Goal: Task Accomplishment & Management: Use online tool/utility

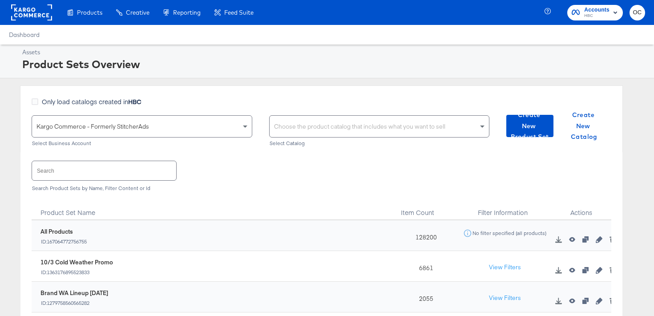
scroll to position [34, 0]
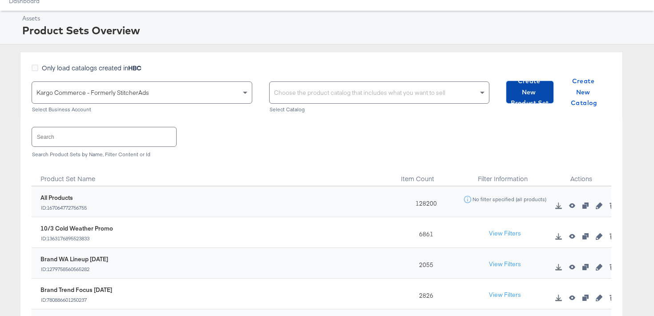
click at [535, 93] on span "Create New Product Set" at bounding box center [530, 92] width 40 height 33
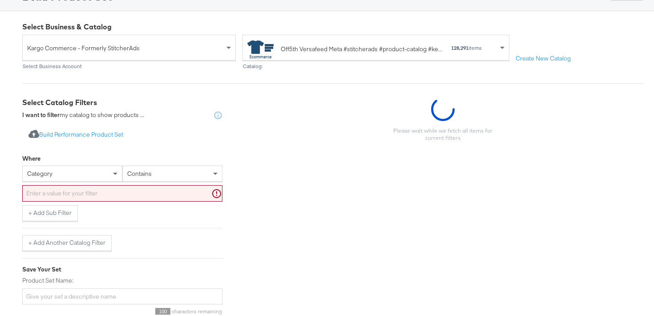
scroll to position [100, 0]
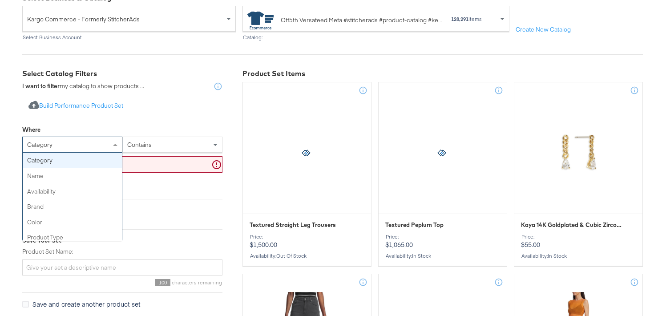
click at [96, 150] on div "category" at bounding box center [72, 144] width 99 height 15
type input "re"
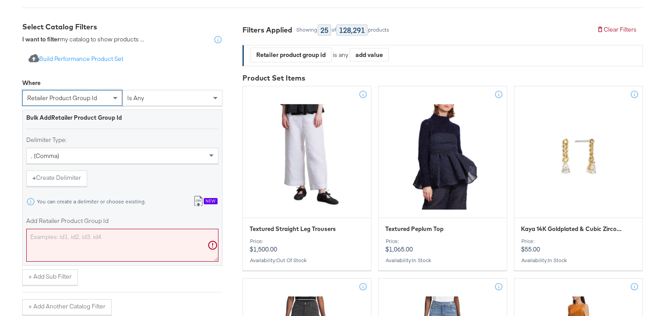
scroll to position [172, 0]
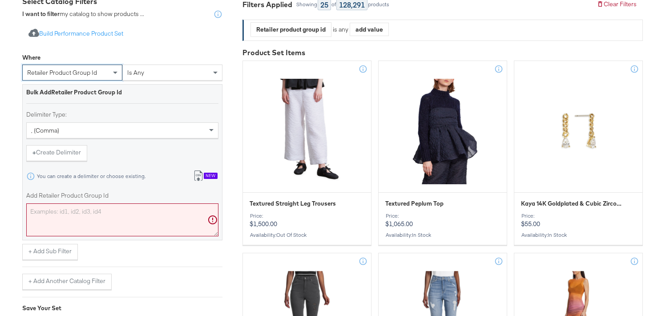
click at [63, 214] on textarea "Add Retailer Product Group Id" at bounding box center [122, 219] width 192 height 33
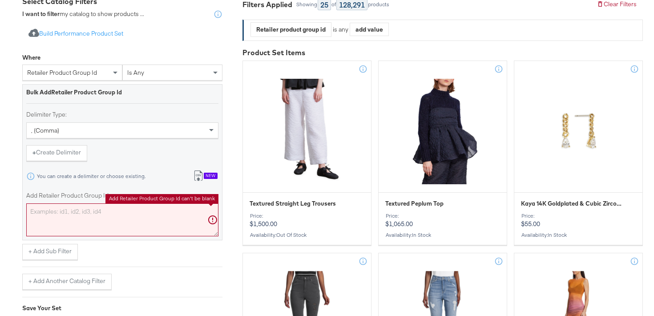
paste textarea "0400025651305,0400020993854,0400021299995,0400021300073,0400022387423,040002251…"
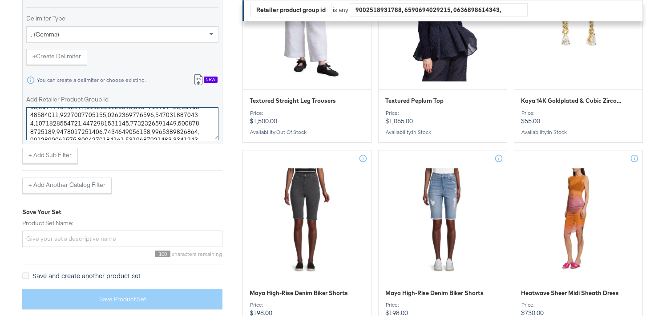
scroll to position [281, 0]
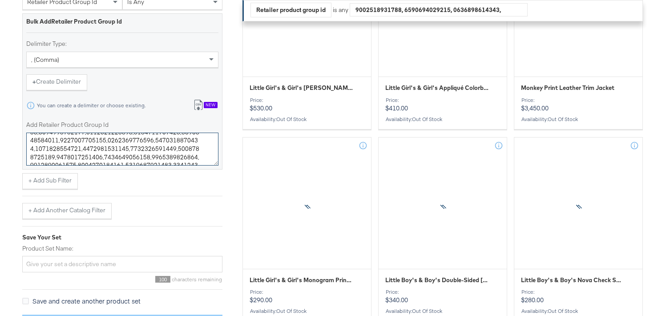
type textarea "0400025651305,0400020993854,0400021299995,0400021300073,0400022387423,040002251…"
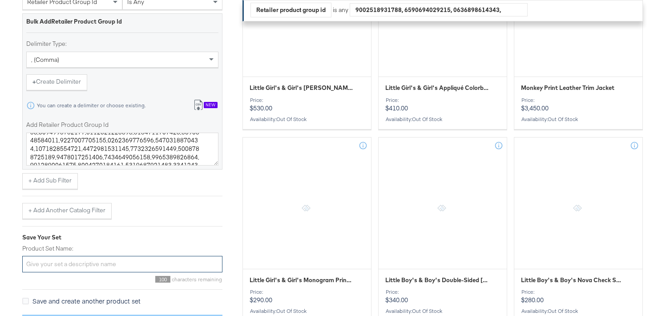
click at [65, 264] on input "Product Set Name:" at bounding box center [122, 264] width 200 height 16
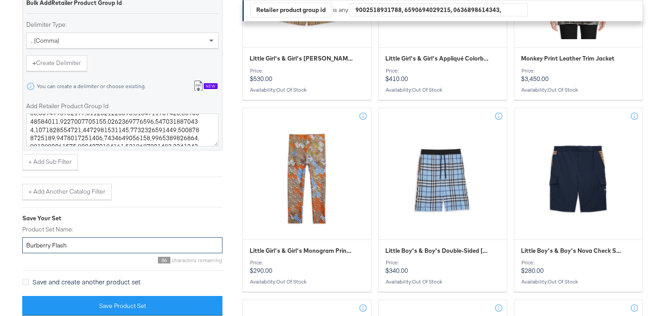
scroll to position [316, 0]
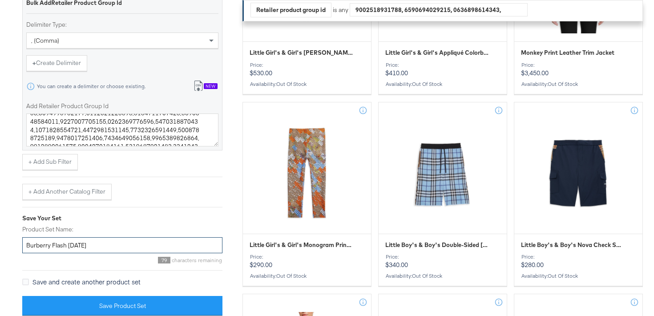
type input "Burberry Flash [DATE]"
click at [181, 295] on div "Import product data from Google Analytics to generate product set Build Perform…" at bounding box center [122, 126] width 200 height 394
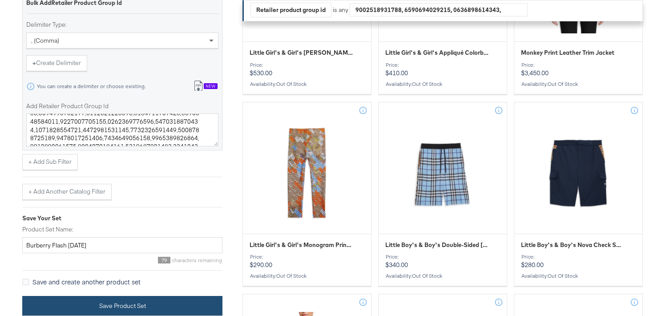
click at [165, 302] on button "Save Product Set" at bounding box center [122, 306] width 200 height 20
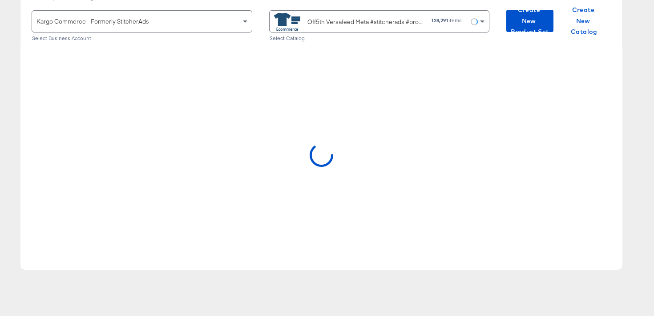
scroll to position [107, 0]
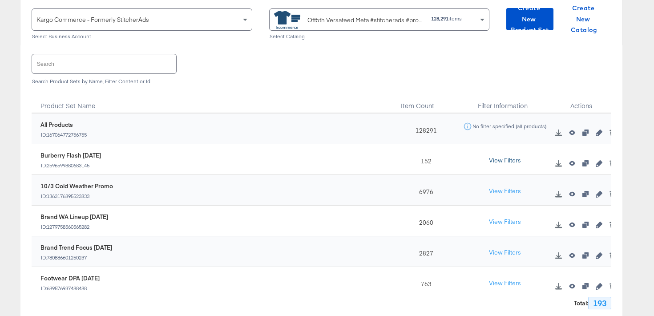
click at [509, 160] on button "View Filters" at bounding box center [505, 161] width 45 height 16
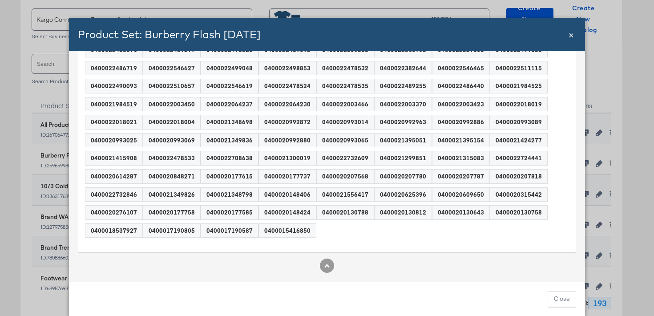
scroll to position [0, 0]
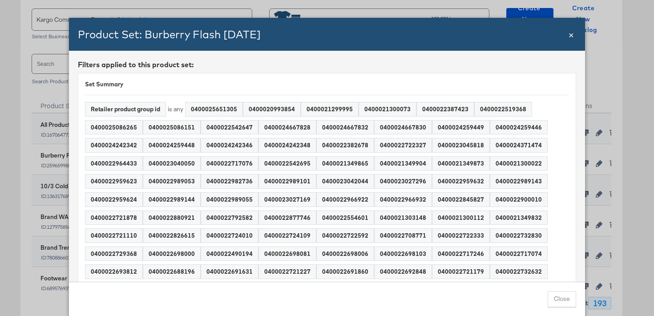
click at [573, 37] on span "×" at bounding box center [571, 34] width 5 height 12
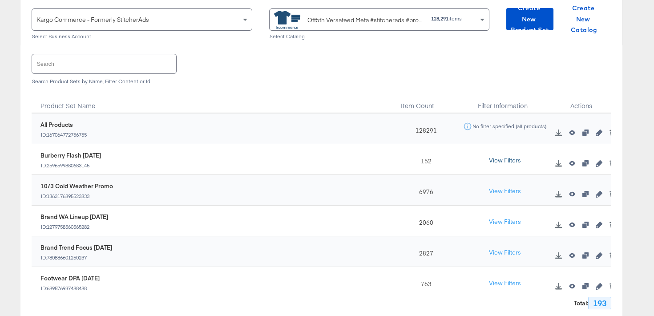
click at [500, 159] on button "View Filters" at bounding box center [505, 161] width 45 height 16
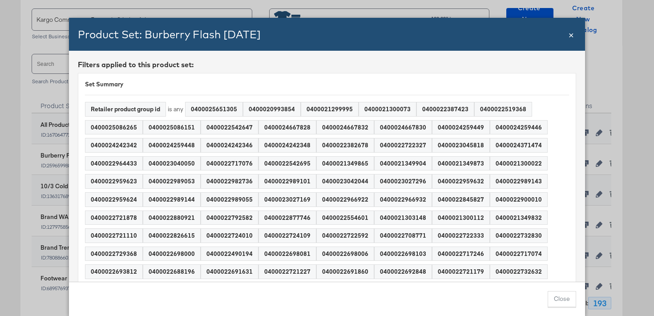
click at [572, 35] on span "×" at bounding box center [571, 34] width 5 height 12
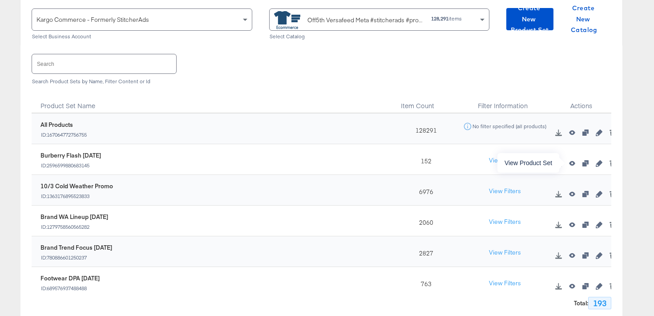
click at [572, 165] on icon "button" at bounding box center [572, 163] width 6 height 5
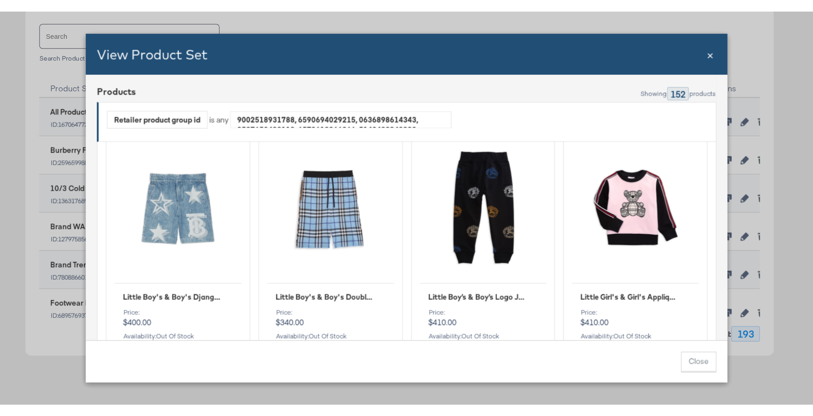
scroll to position [411, 0]
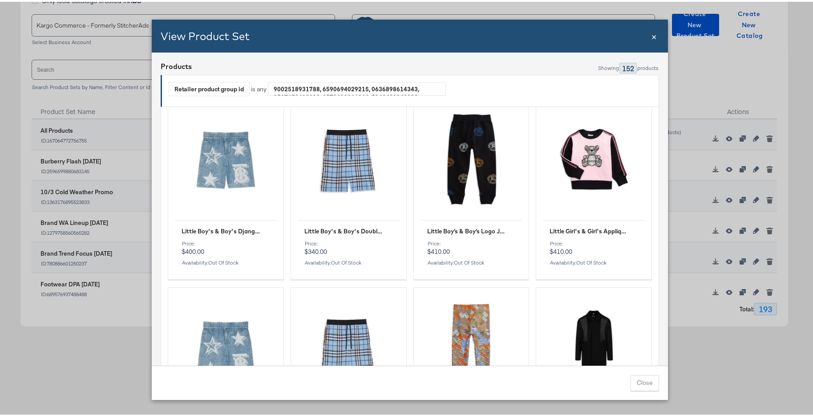
click at [652, 36] on span "×" at bounding box center [654, 34] width 5 height 12
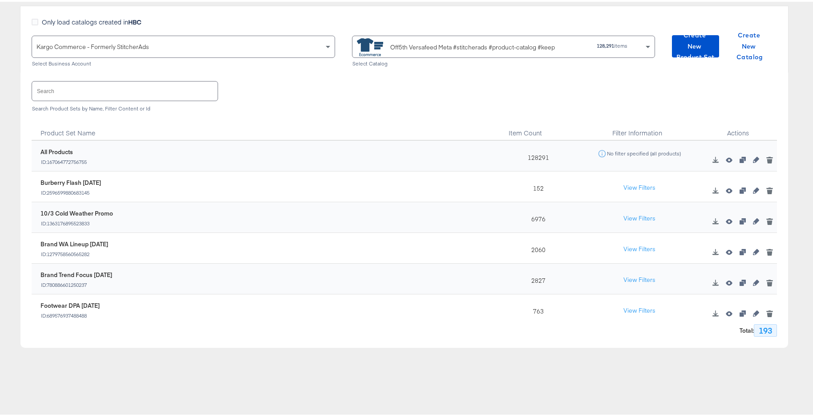
scroll to position [81, 0]
click at [636, 187] on button "View Filters" at bounding box center [640, 187] width 45 height 16
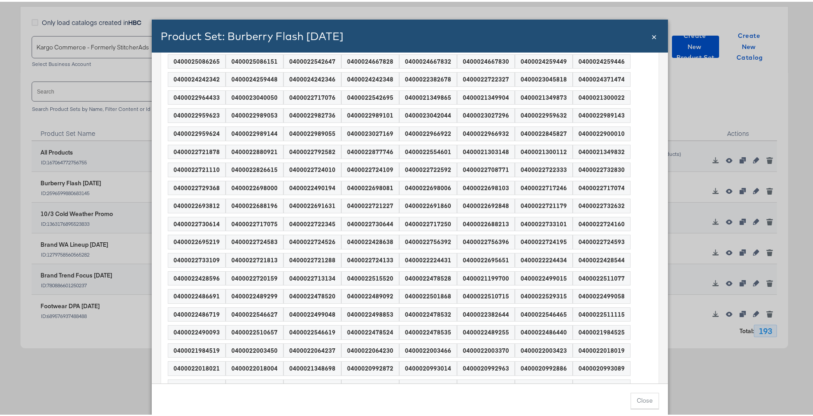
scroll to position [0, 0]
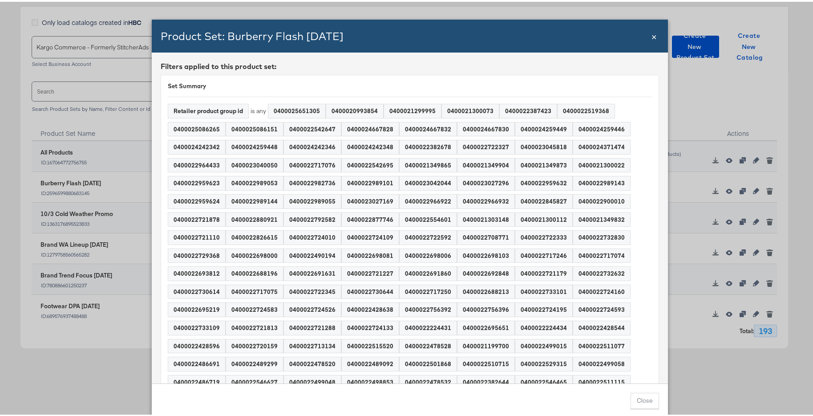
click at [652, 35] on span "×" at bounding box center [654, 34] width 5 height 12
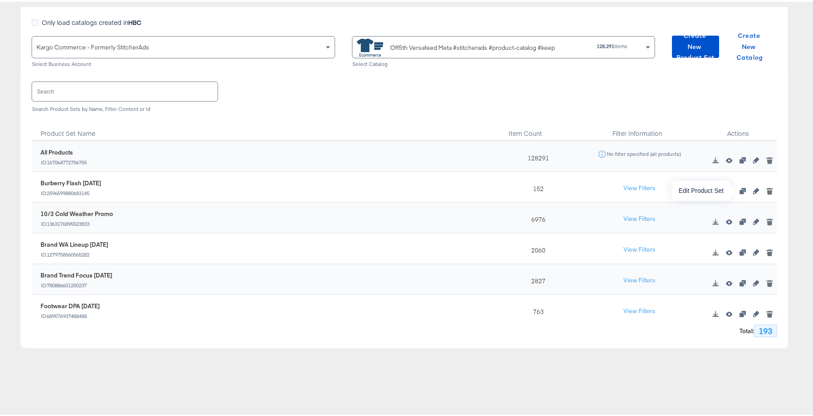
click at [654, 190] on icon "button" at bounding box center [756, 189] width 6 height 6
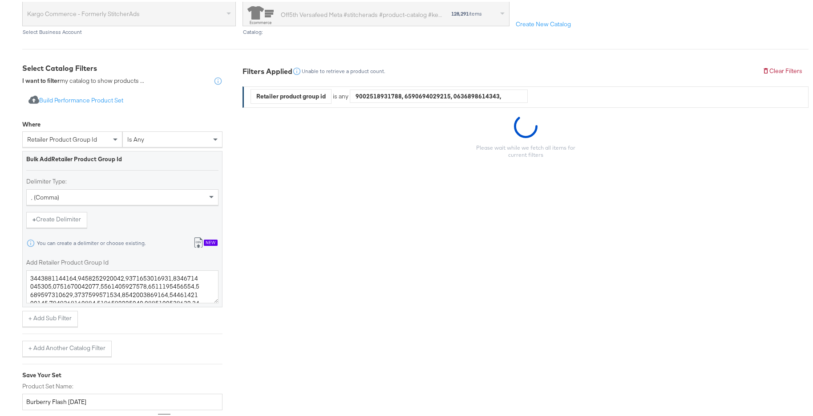
scroll to position [181, 0]
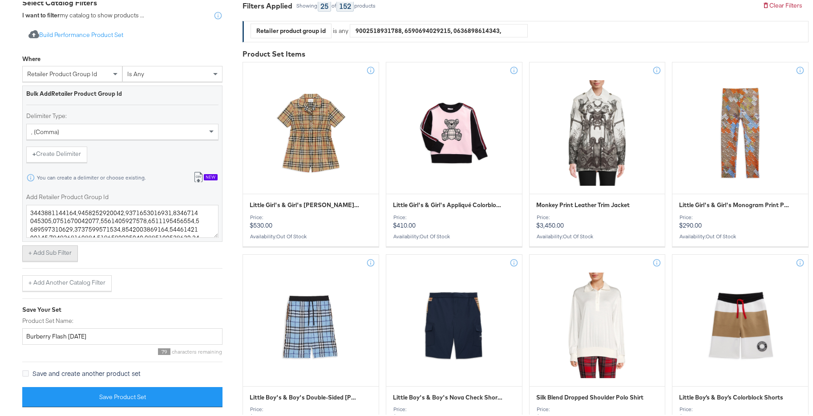
click at [72, 255] on button "+ Add Sub Filter" at bounding box center [50, 252] width 56 height 16
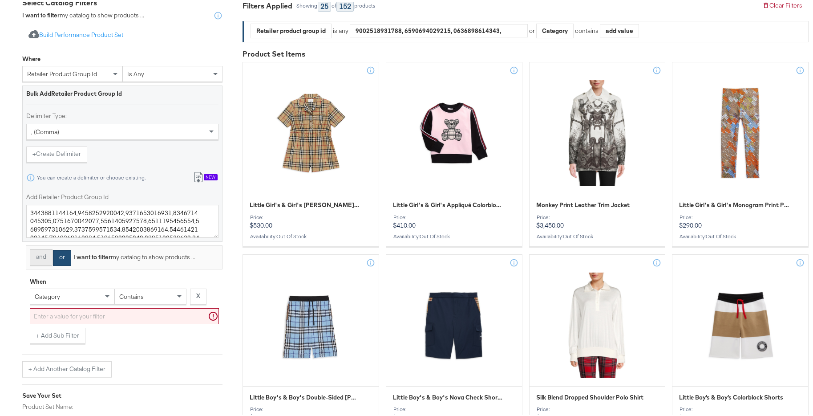
click at [38, 256] on button "and" at bounding box center [41, 256] width 23 height 16
click at [65, 301] on div "category" at bounding box center [72, 294] width 84 height 15
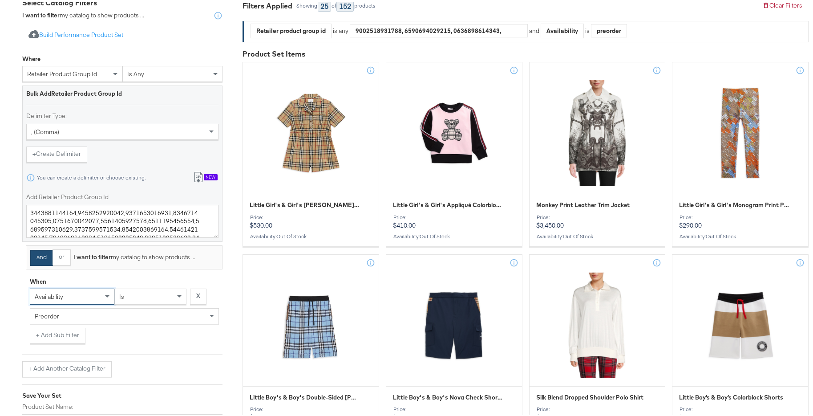
click at [103, 315] on div "preorder" at bounding box center [124, 314] width 188 height 15
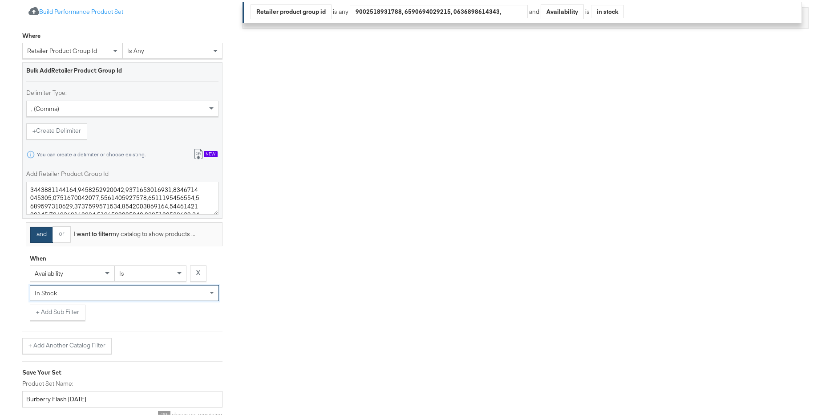
click at [133, 313] on div "+ Add Sub Filter" at bounding box center [124, 311] width 189 height 16
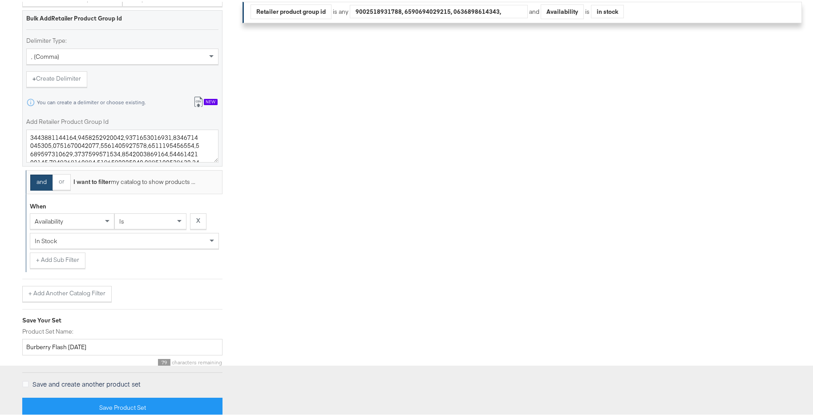
scroll to position [313, 0]
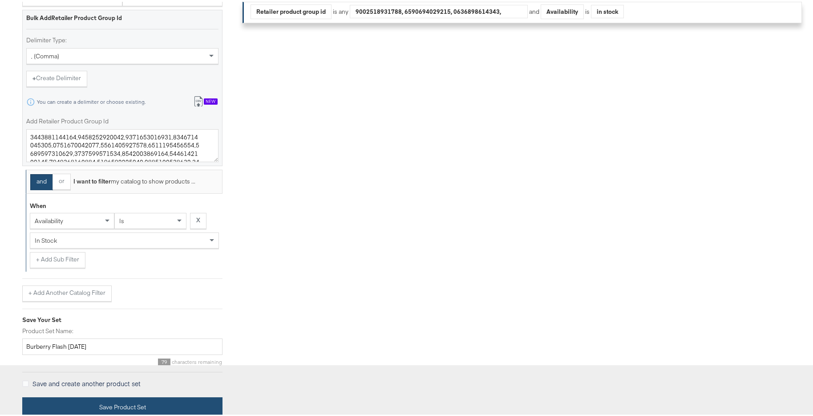
click at [109, 316] on button "Save Product Set" at bounding box center [122, 405] width 200 height 20
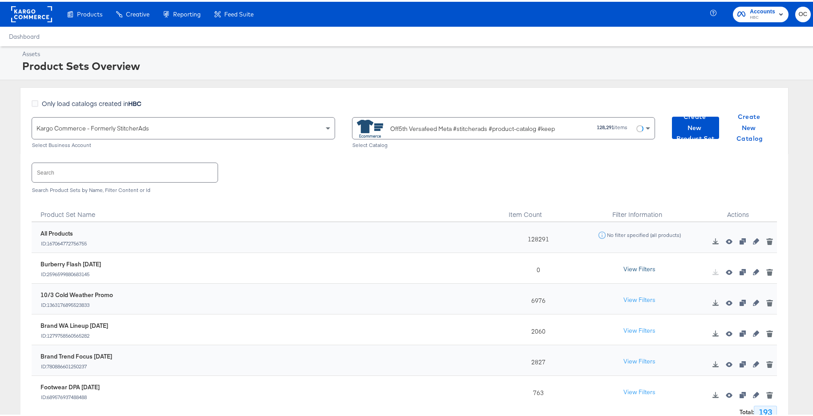
click at [626, 267] on button "View Filters" at bounding box center [640, 268] width 45 height 16
